Goal: Transaction & Acquisition: Subscribe to service/newsletter

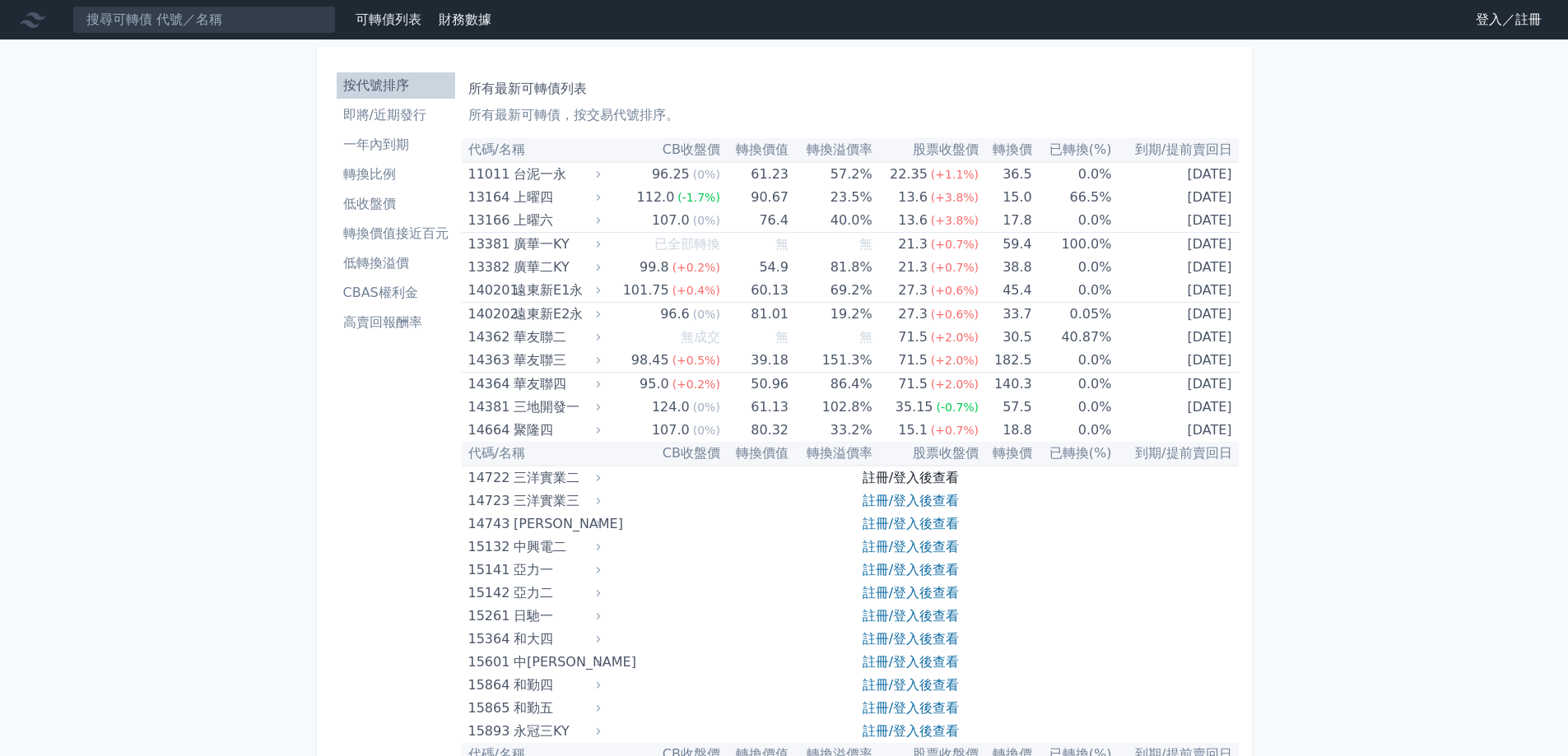
click at [928, 473] on link "註冊/登入後查看" at bounding box center [910, 477] width 97 height 16
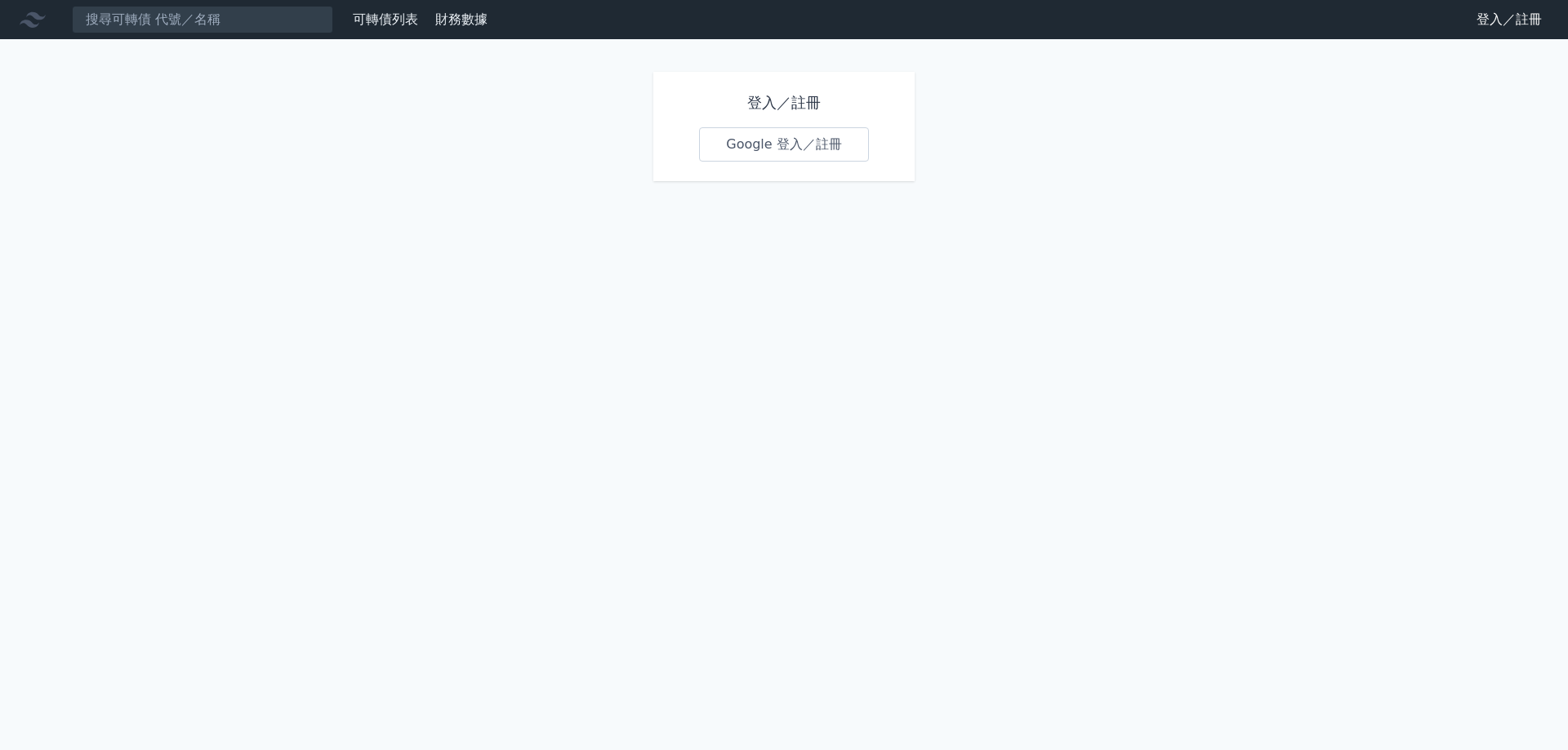
click at [782, 144] on link "Google 登入／註冊" at bounding box center [784, 144] width 170 height 35
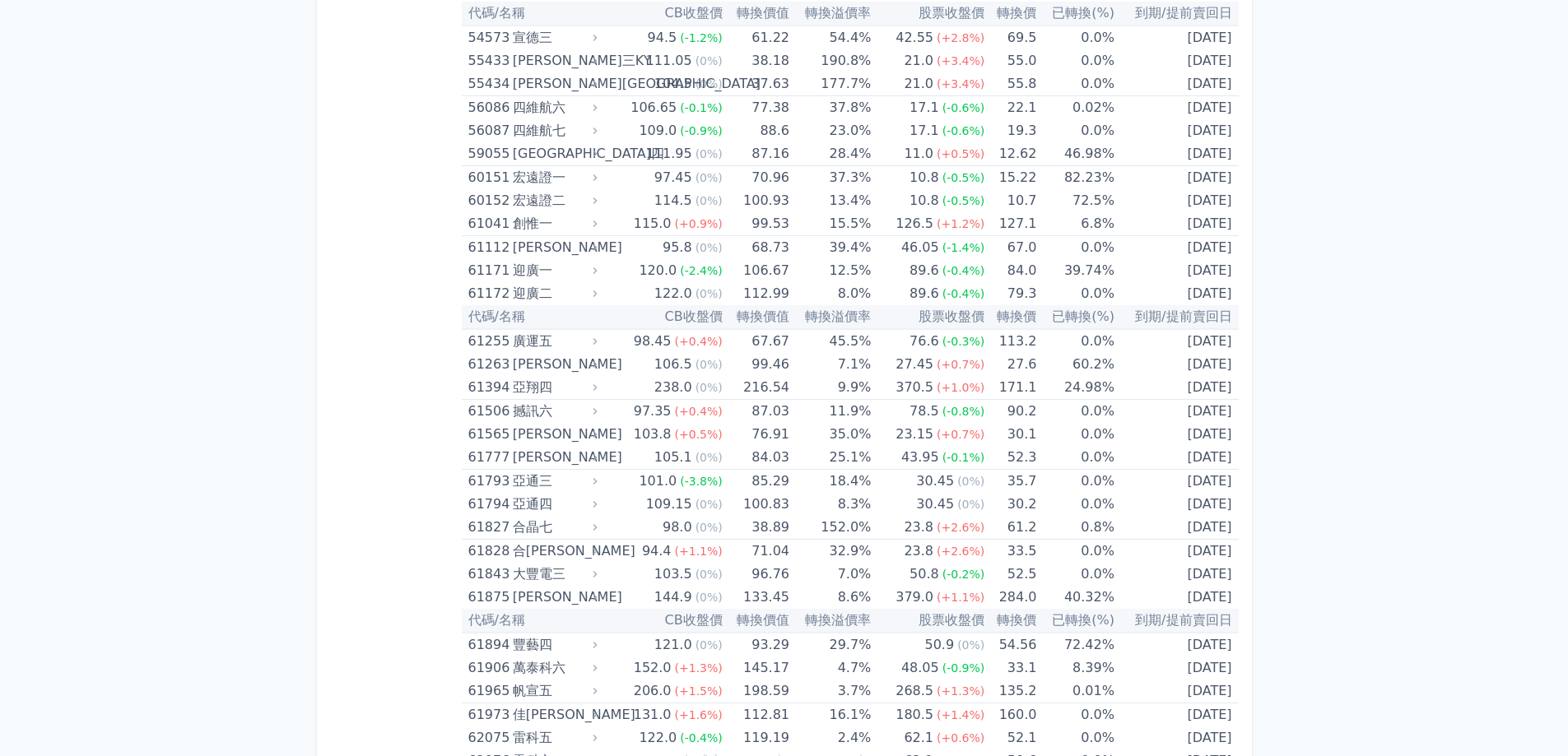
scroll to position [6502, 0]
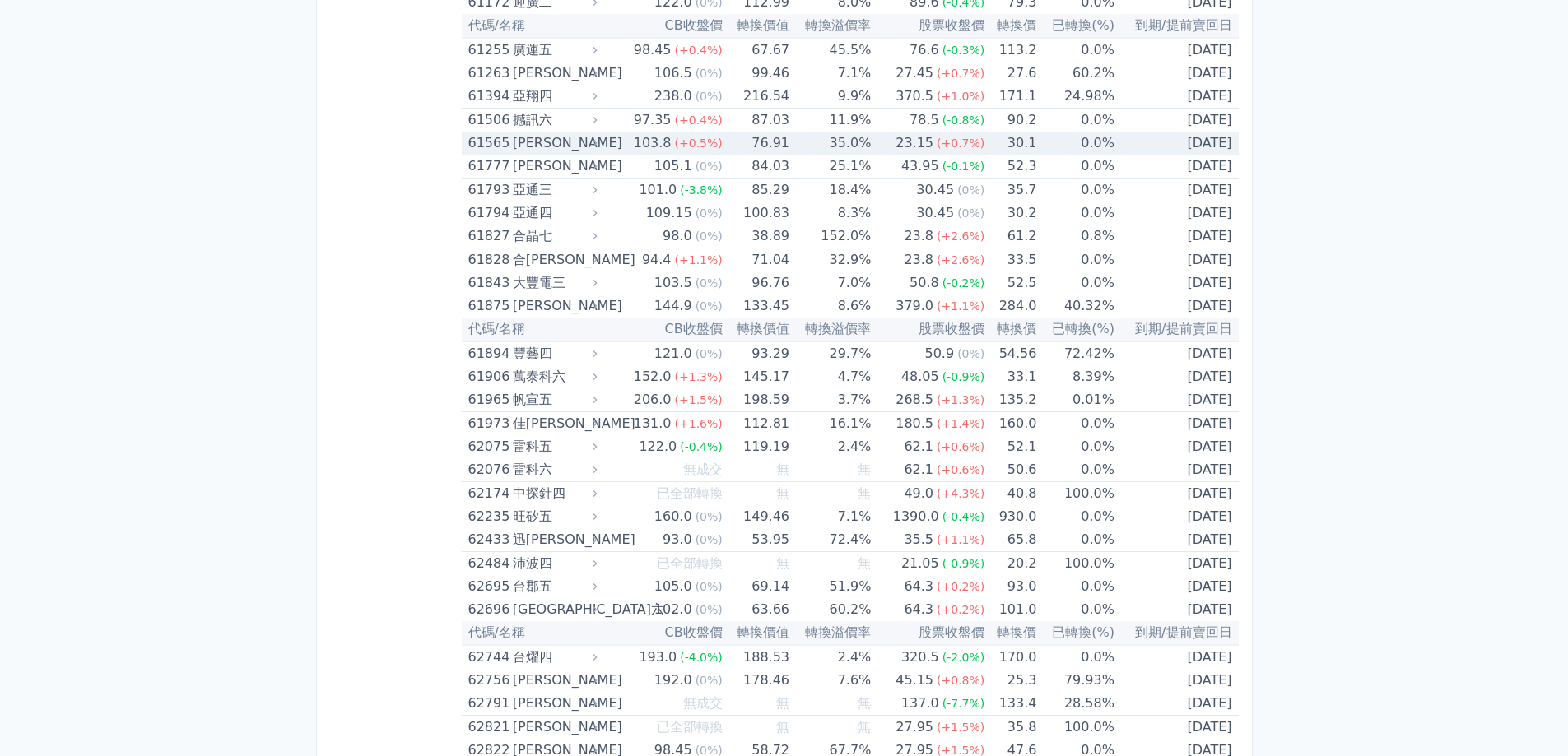
click at [555, 141] on div "[PERSON_NAME]" at bounding box center [553, 142] width 82 height 23
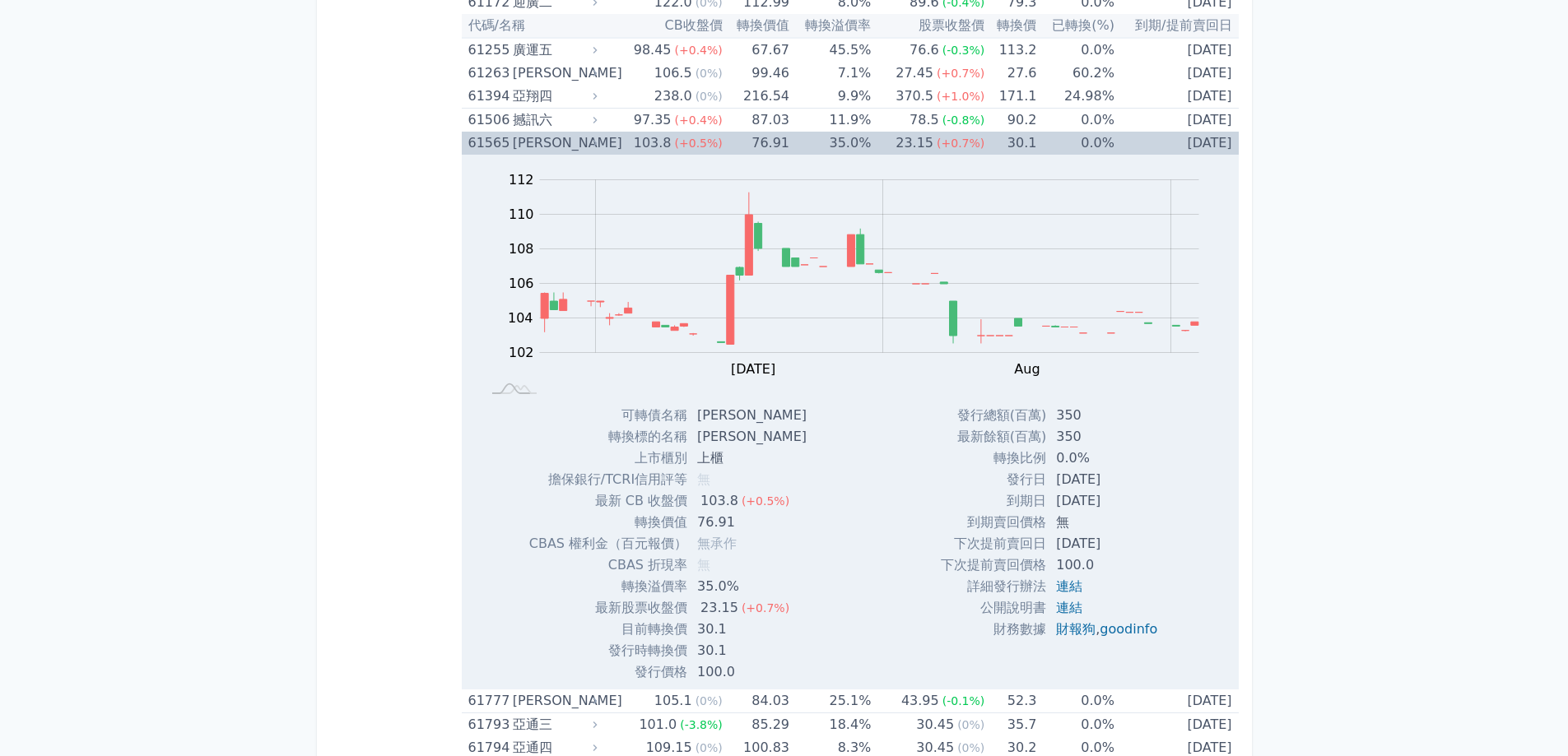
click at [555, 141] on div "[PERSON_NAME]" at bounding box center [553, 142] width 82 height 23
